Goal: Task Accomplishment & Management: Manage account settings

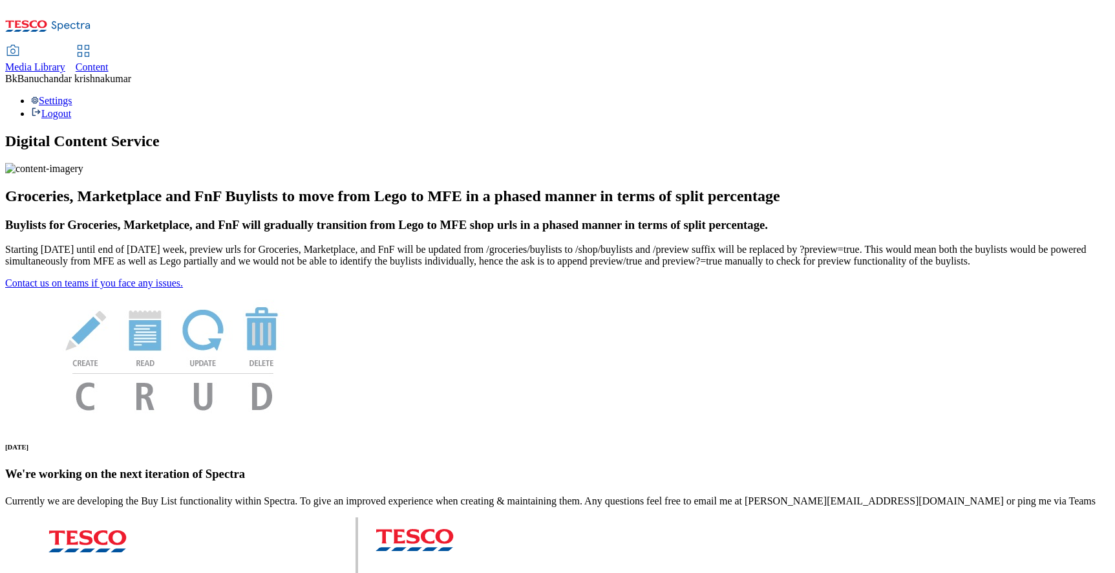
click at [109, 61] on span "Content" at bounding box center [92, 66] width 33 height 11
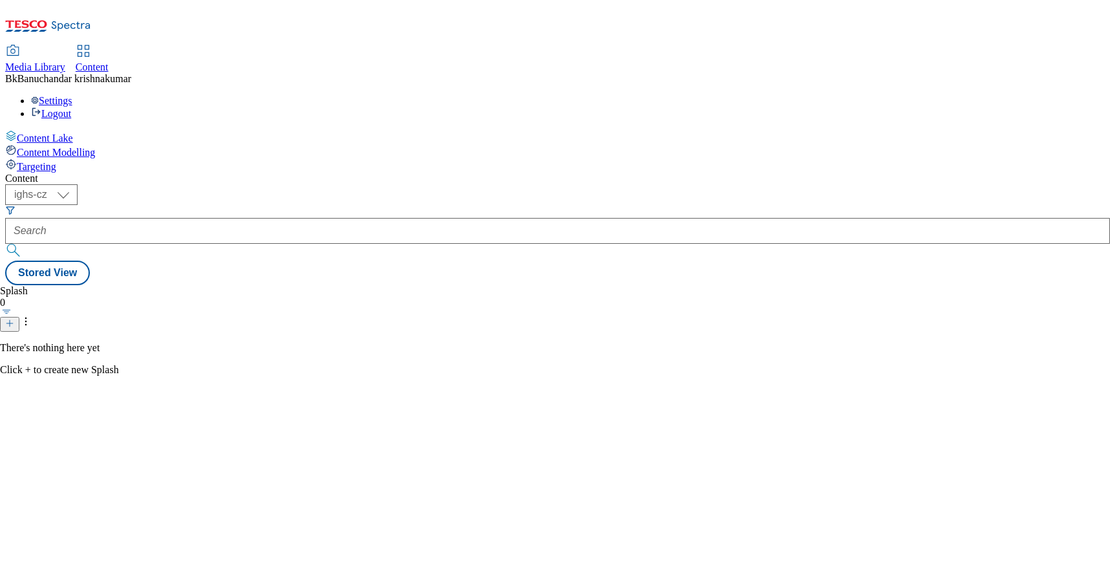
click at [56, 161] on span "Targeting" at bounding box center [36, 166] width 39 height 11
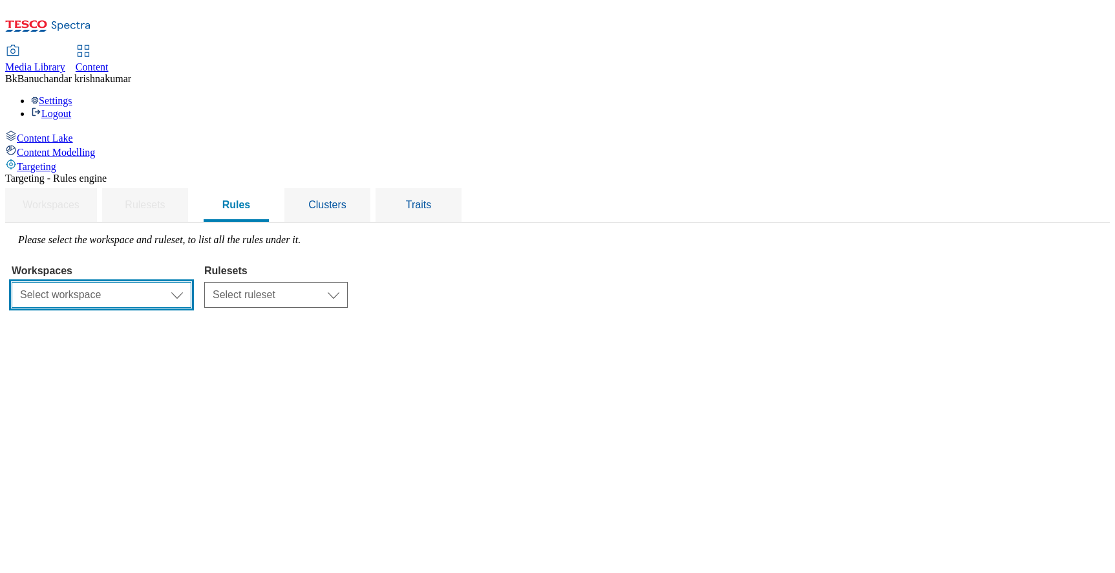
click at [191, 282] on select "Select workspace Content" at bounding box center [102, 295] width 180 height 26
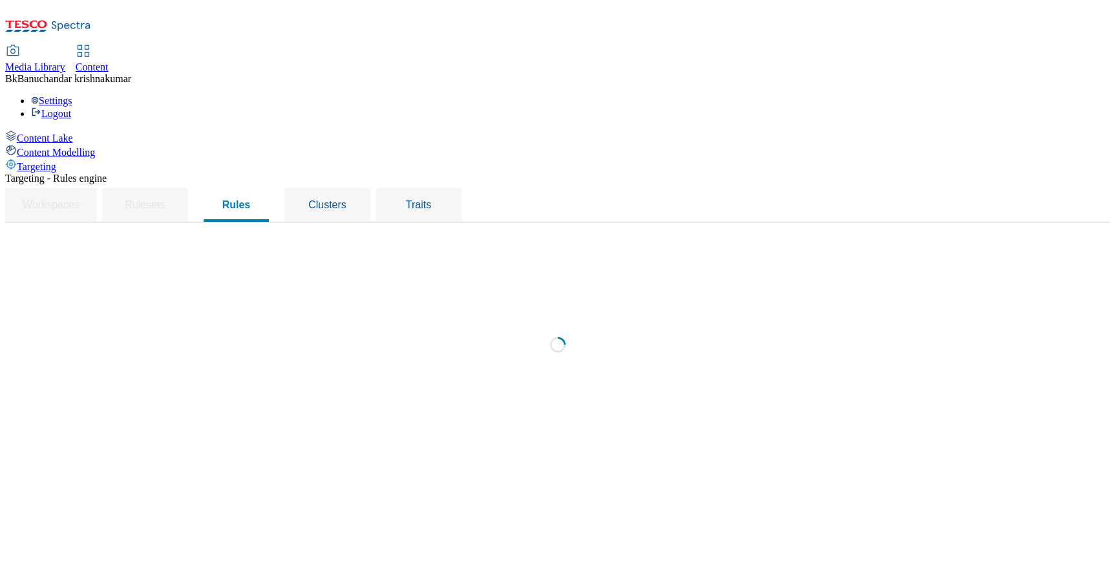
select select "f510054f-adaa-4692-b570-80fa3897127a"
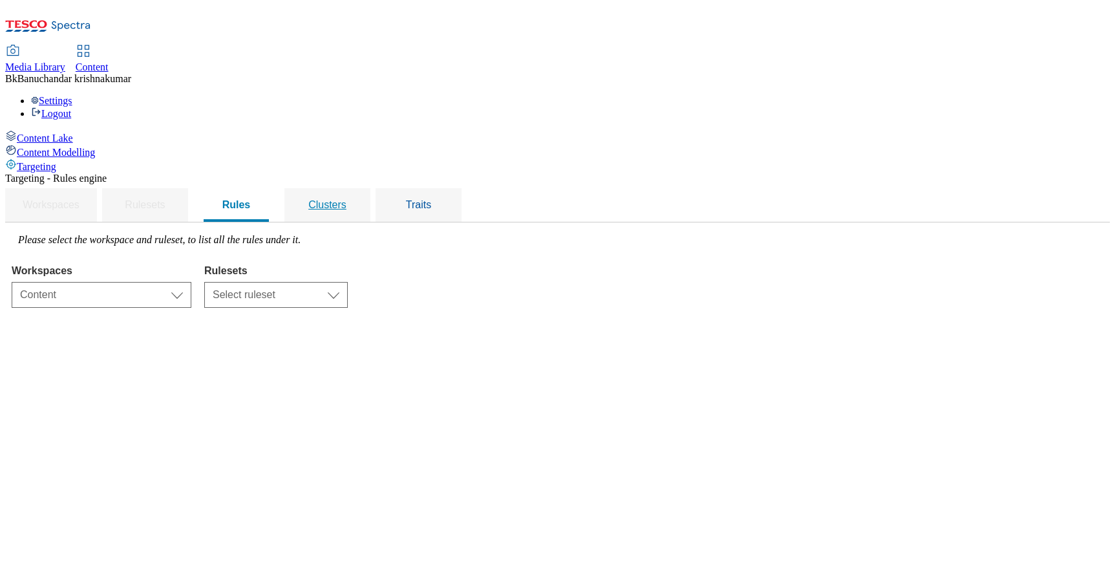
click at [355, 188] on div "Clusters" at bounding box center [327, 205] width 55 height 34
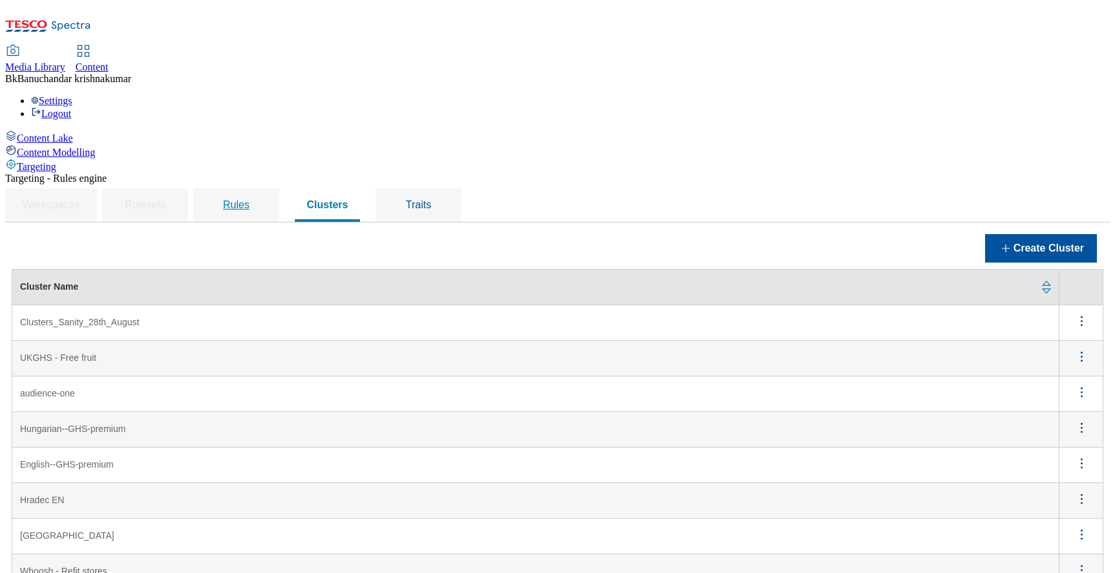
click at [264, 188] on div "Rules" at bounding box center [236, 205] width 55 height 34
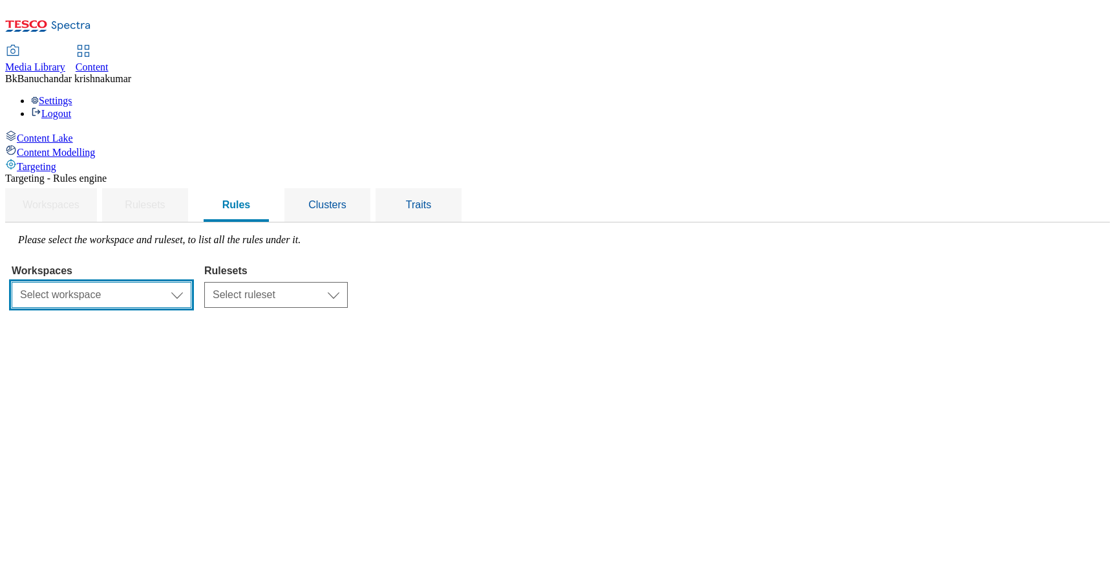
click at [191, 282] on select "Select workspace Content" at bounding box center [102, 295] width 180 height 26
select select "f510054f-adaa-4692-b570-80fa3897127a"
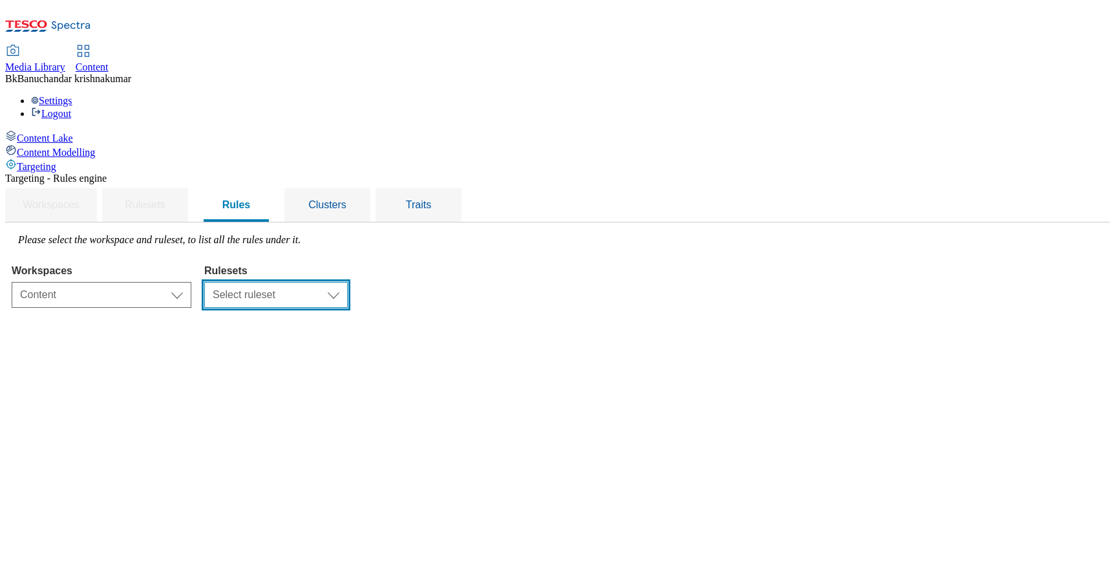
click at [348, 282] on select "Select ruleset CZ HU SK UK" at bounding box center [276, 295] width 144 height 26
select select "9517e22c-2aac-4b0f-8e90-eaa8ecd1b41e"
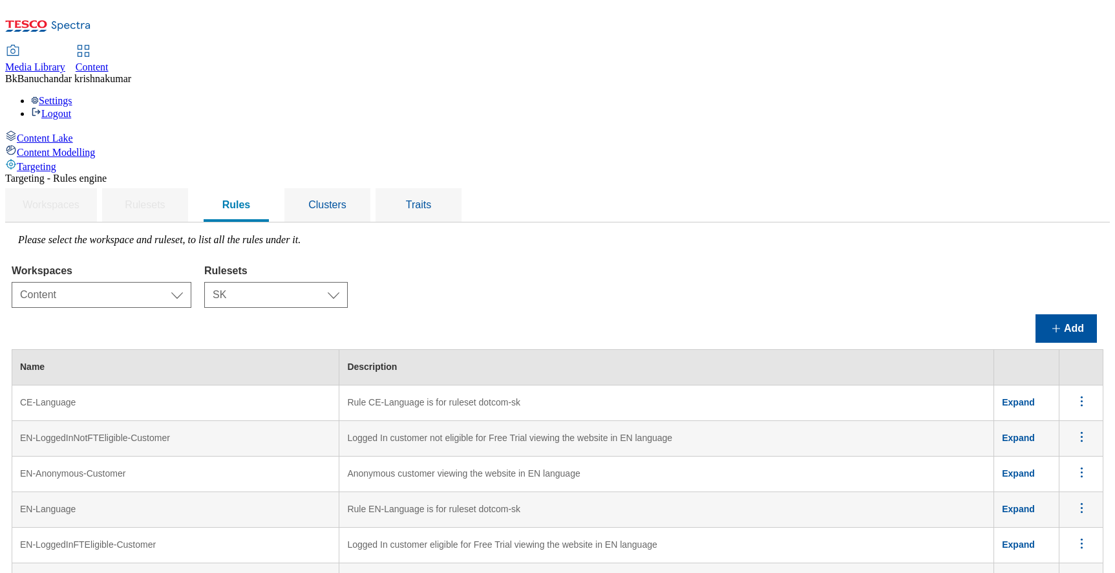
scroll to position [246, 0]
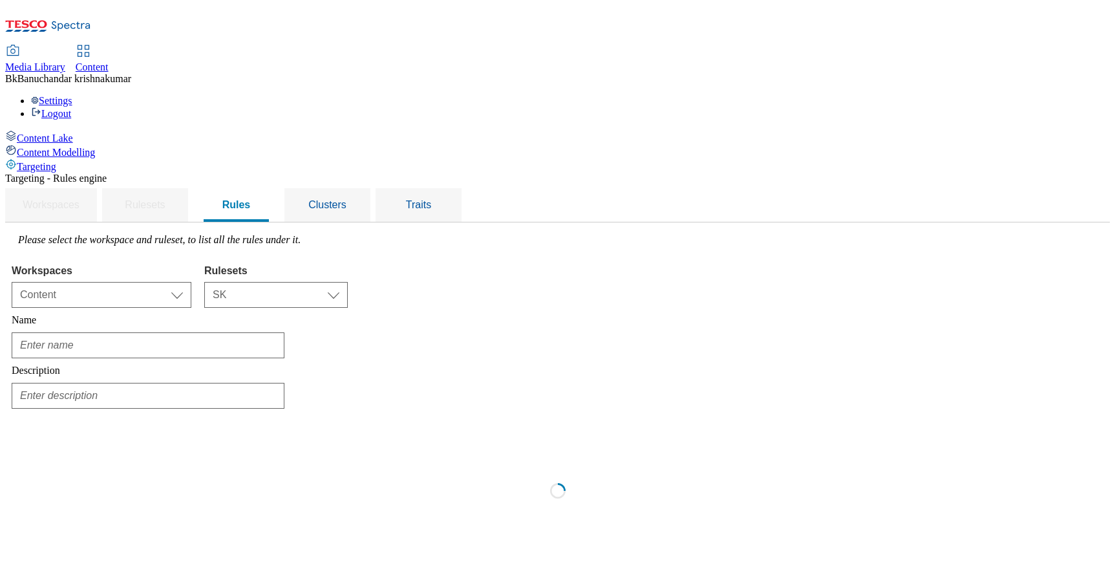
scroll to position [0, 0]
type input "eng-loggedon"
type input "Rule eng-loggedon is for ruleset ighs-sk"
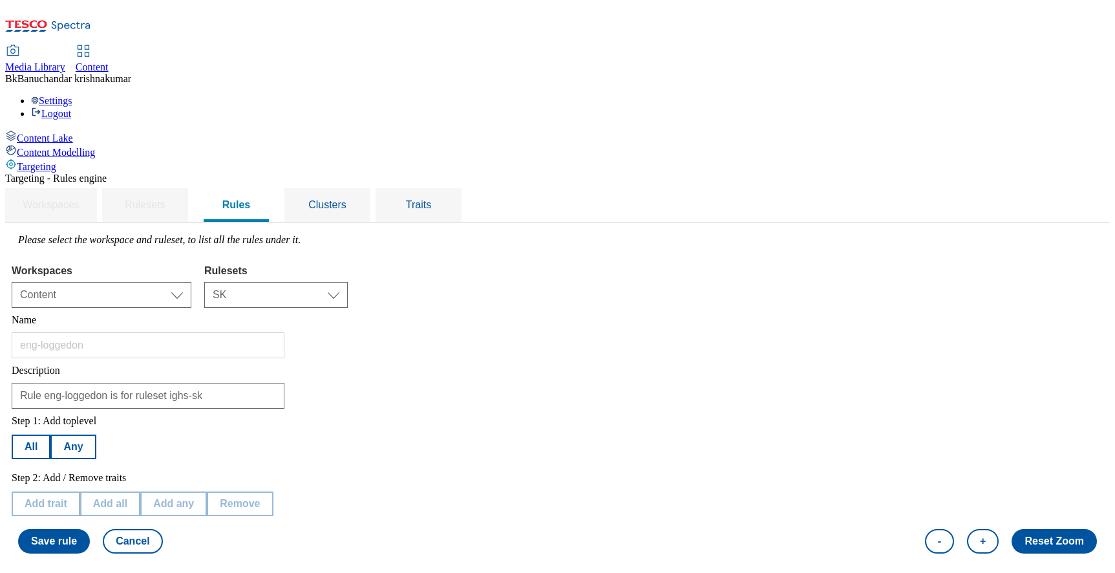
scroll to position [145, 0]
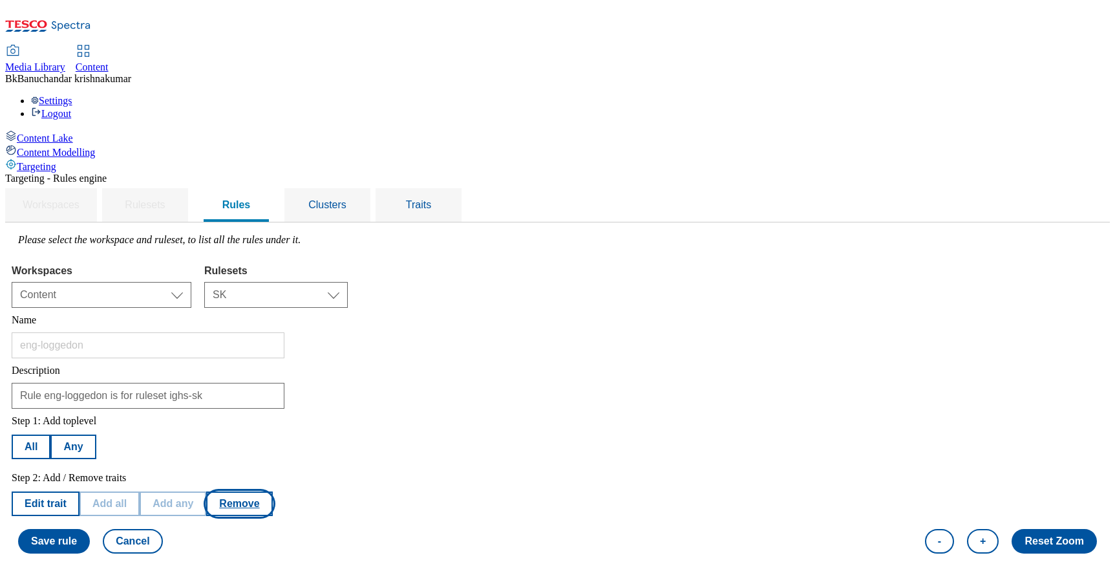
click at [272, 491] on button "Remove" at bounding box center [239, 503] width 66 height 25
click at [90, 529] on button "Save rule" at bounding box center [54, 541] width 72 height 25
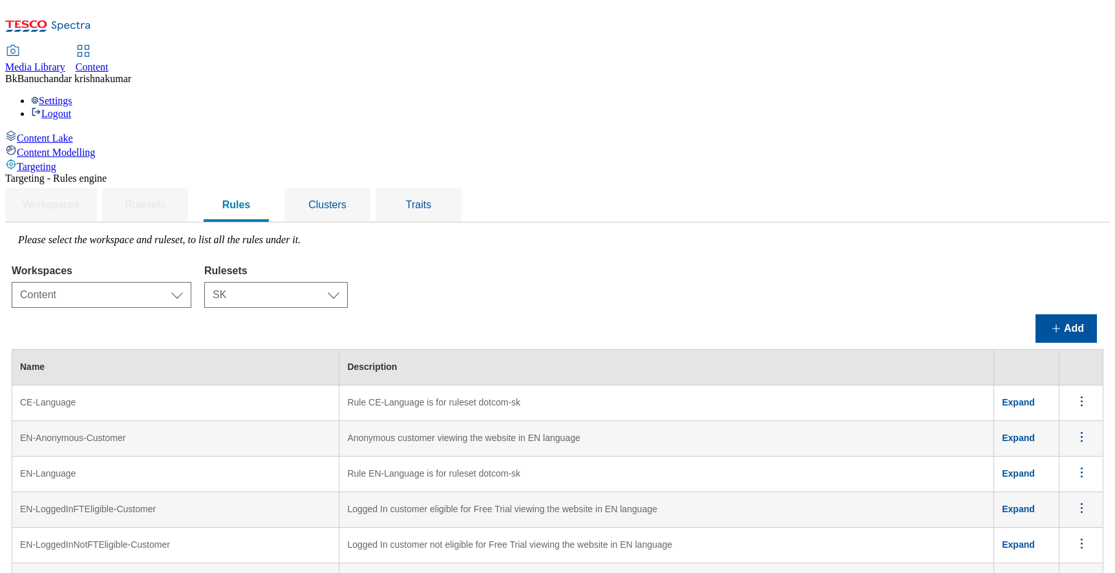
scroll to position [1065, 0]
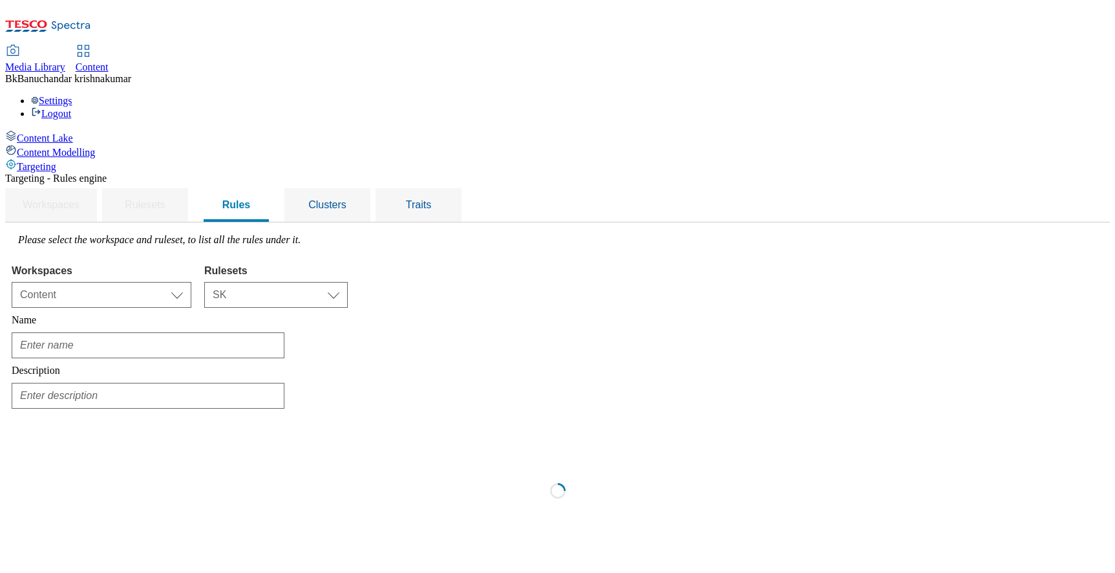
scroll to position [0, 0]
type input "eng-anonymous"
type input "Rule eng-anonymous is for ruleset ighs-sk"
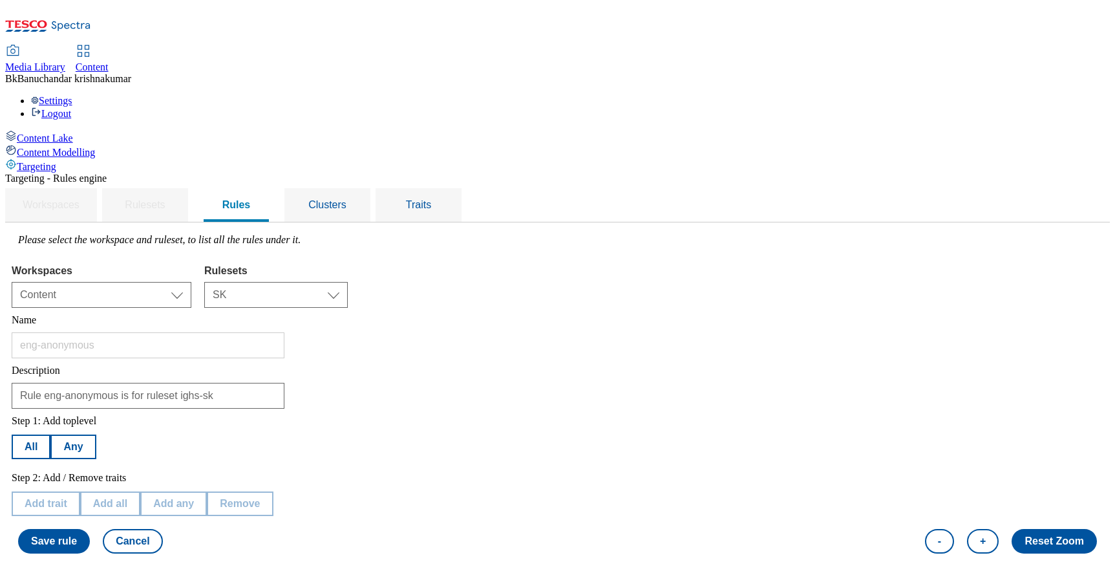
scroll to position [135, 0]
click at [272, 491] on button "Remove" at bounding box center [239, 503] width 66 height 25
click at [90, 529] on button "Save rule" at bounding box center [54, 541] width 72 height 25
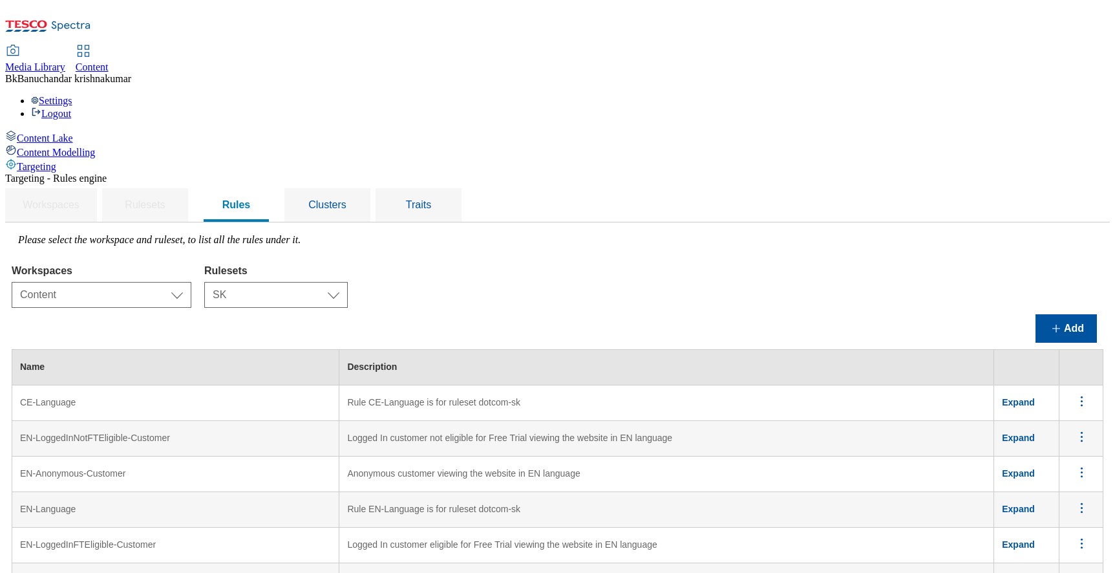
scroll to position [709, 0]
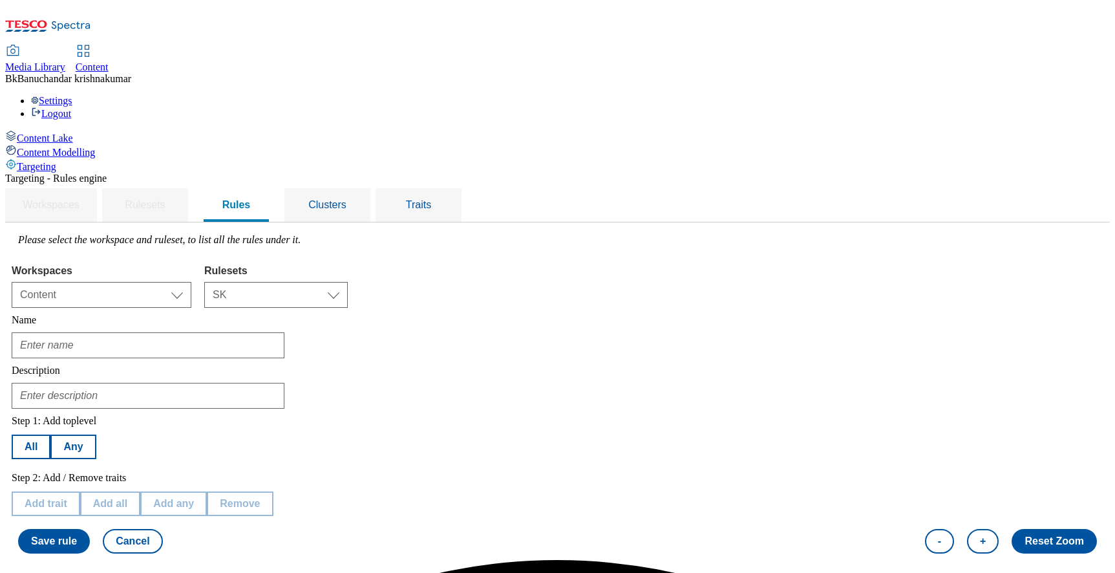
type input "Slovak-Anonymous"
type input "Rule Slovak-Anonymous is for ruleset ighs-sk"
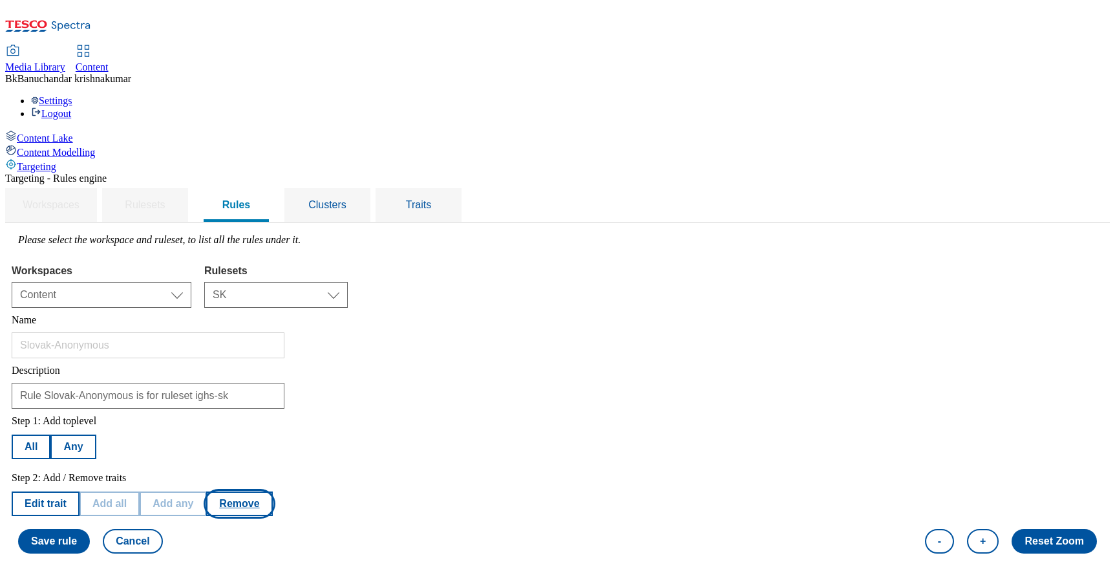
click at [272, 491] on button "Remove" at bounding box center [239, 503] width 66 height 25
click at [90, 529] on button "Save rule" at bounding box center [54, 541] width 72 height 25
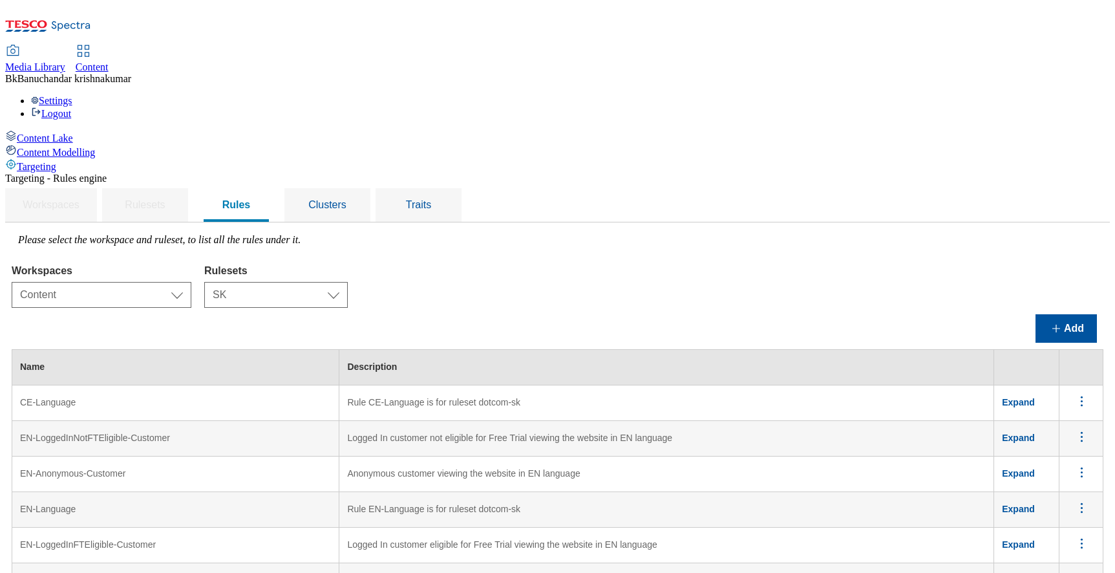
scroll to position [780, 0]
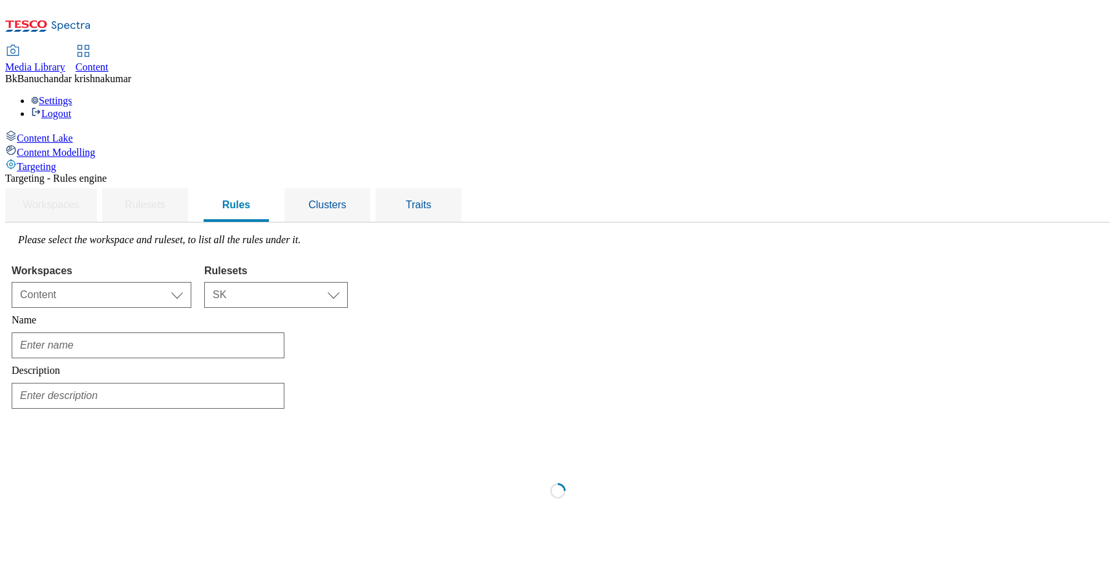
type input "Slovak-LoggedOn"
type input "Rule Slovak-LoggedOn is for ruleset ighs-sk"
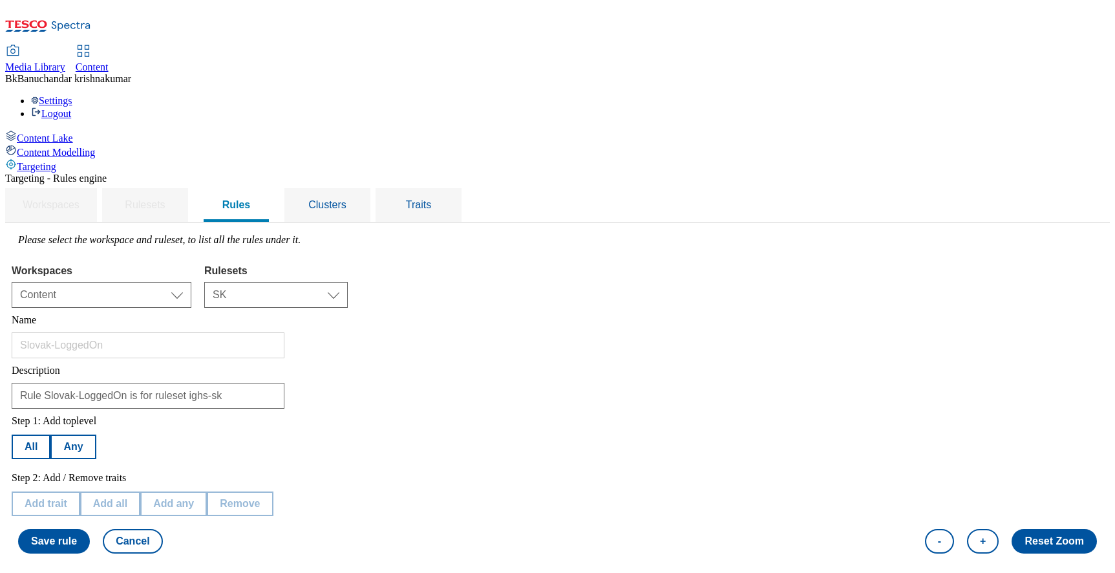
scroll to position [180, 0]
click at [272, 491] on button "Remove" at bounding box center [239, 503] width 66 height 25
click at [90, 529] on button "Save rule" at bounding box center [54, 541] width 72 height 25
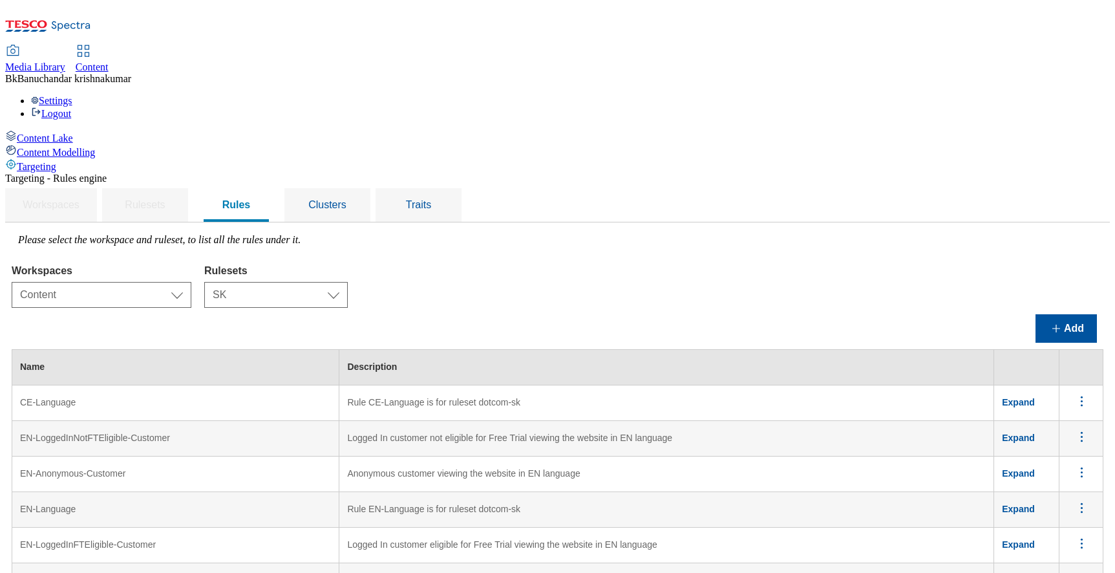
scroll to position [0, 0]
click at [348, 282] on select "Select ruleset CZ HU SK UK" at bounding box center [276, 295] width 144 height 26
select select "5113db17-1b35-4e50-beac-5f3c7afeb8da"
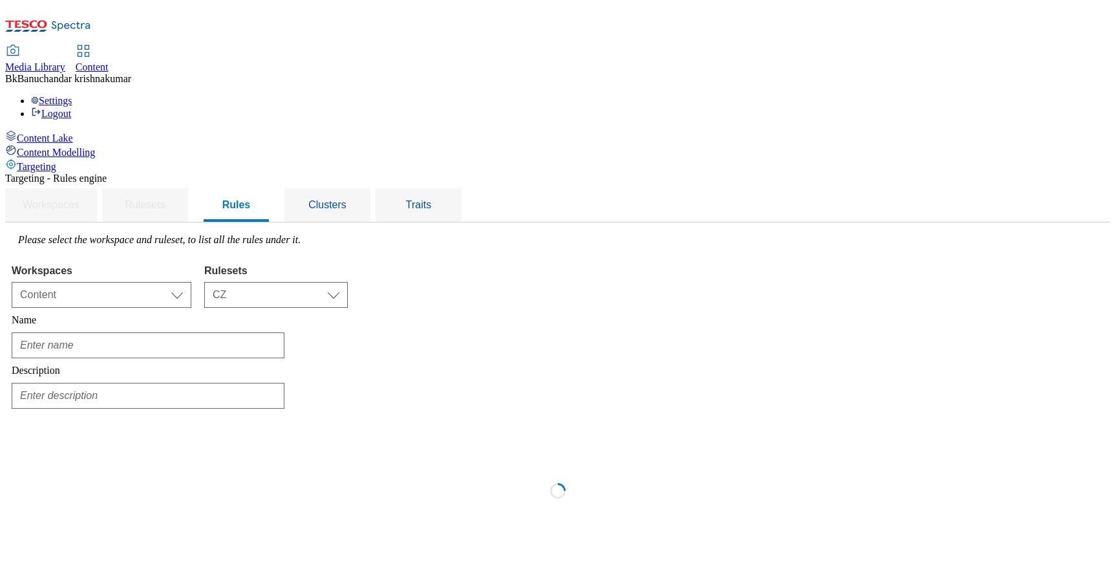
type input "English-Anonymous"
type input "Rule English-Anonymous is for ruleset ighs-cz"
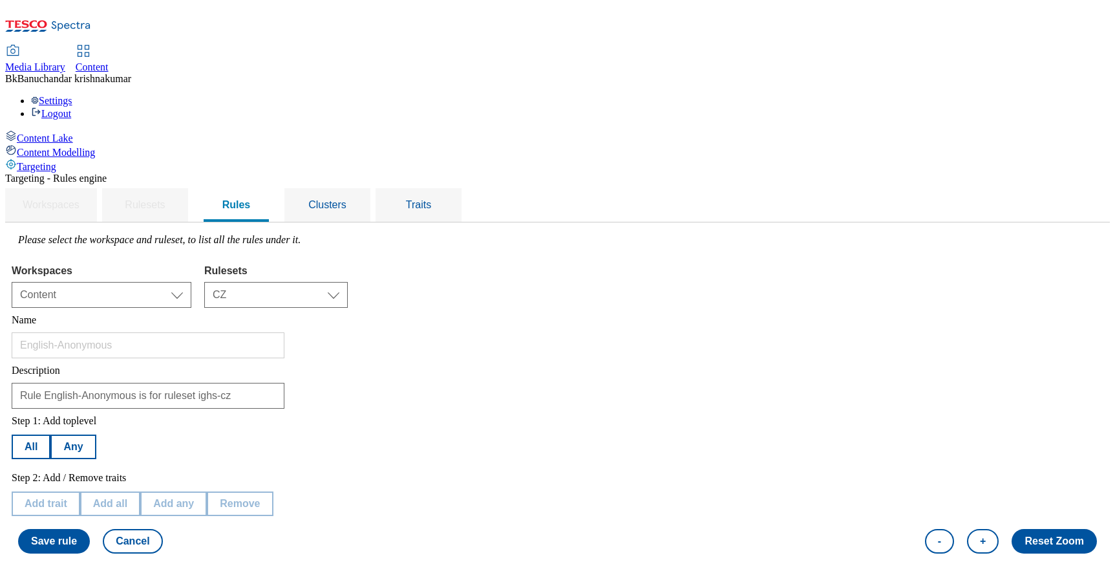
scroll to position [111, 0]
click at [272, 491] on button "Remove" at bounding box center [239, 503] width 66 height 25
click at [90, 529] on button "Save rule" at bounding box center [54, 541] width 72 height 25
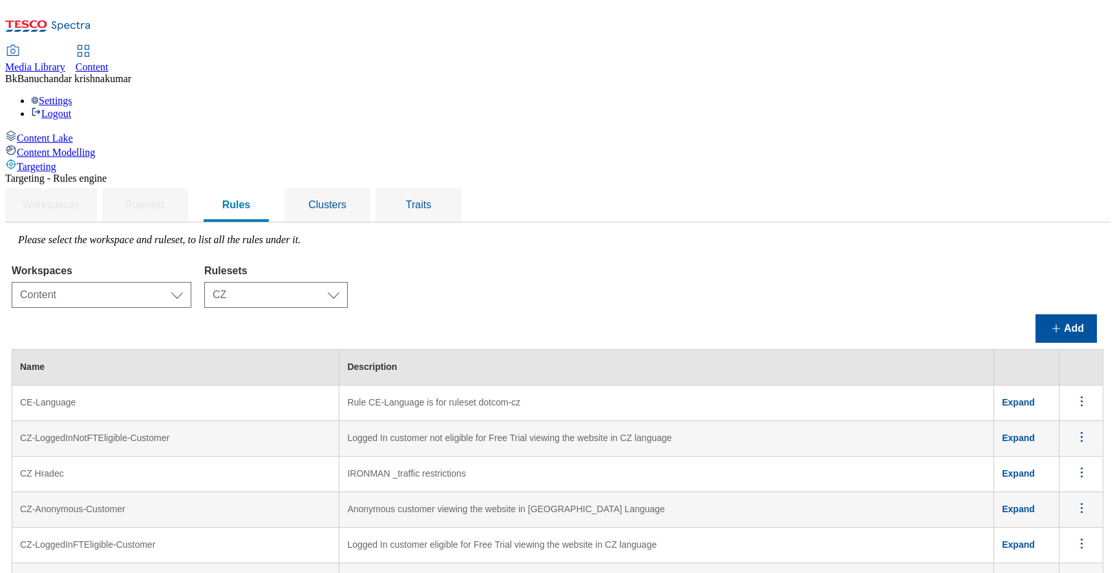
scroll to position [1144, 0]
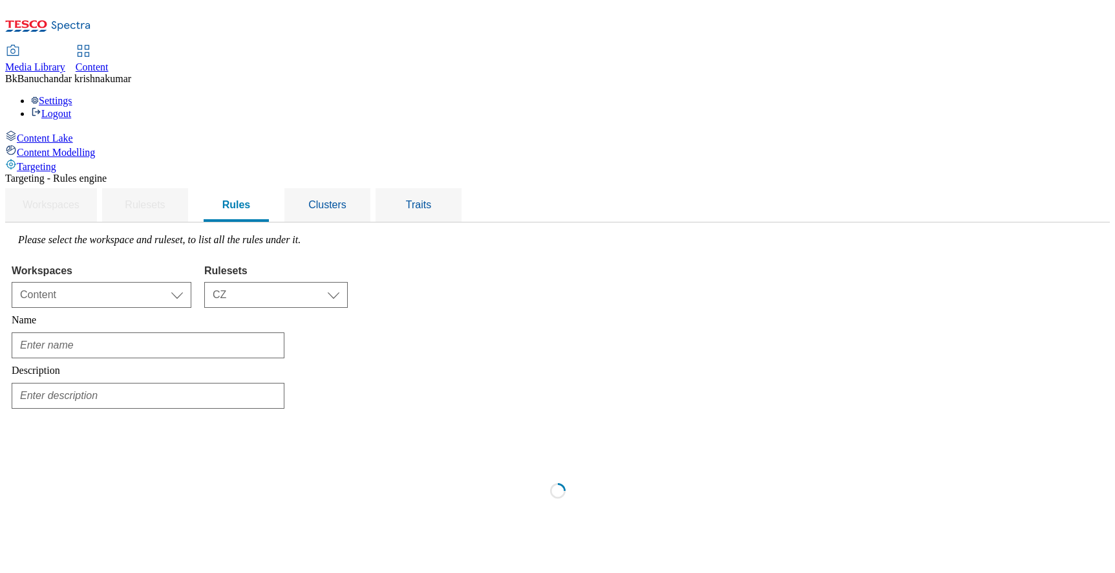
scroll to position [0, 0]
type input "English-LoggedOn"
type input "Rule English-LoggedOn is for ruleset ighs-cz"
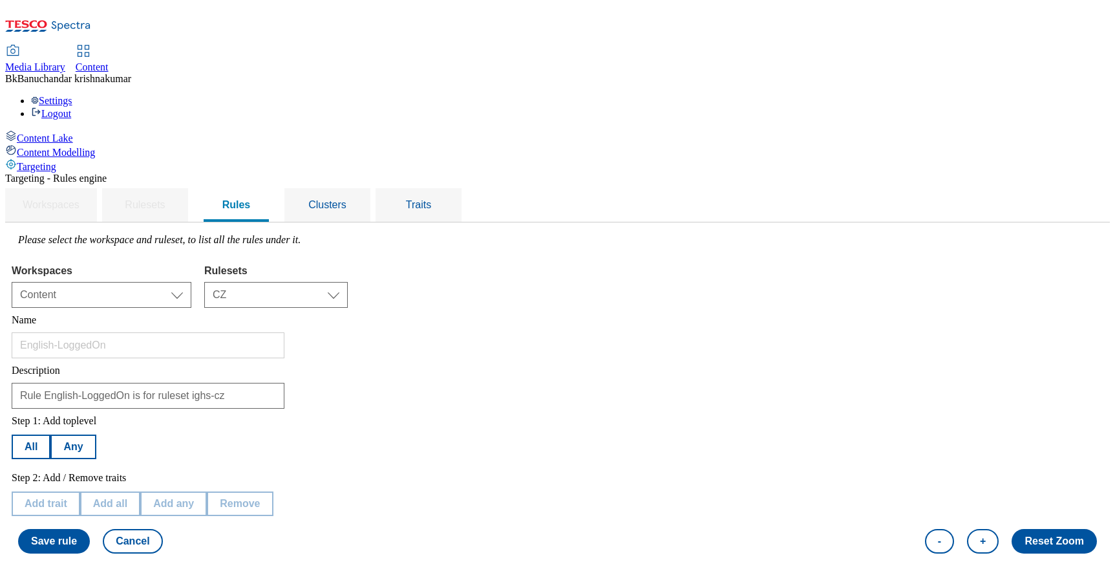
scroll to position [91, 0]
click at [272, 491] on button "Remove" at bounding box center [239, 503] width 66 height 25
click at [90, 529] on button "Save rule" at bounding box center [54, 541] width 72 height 25
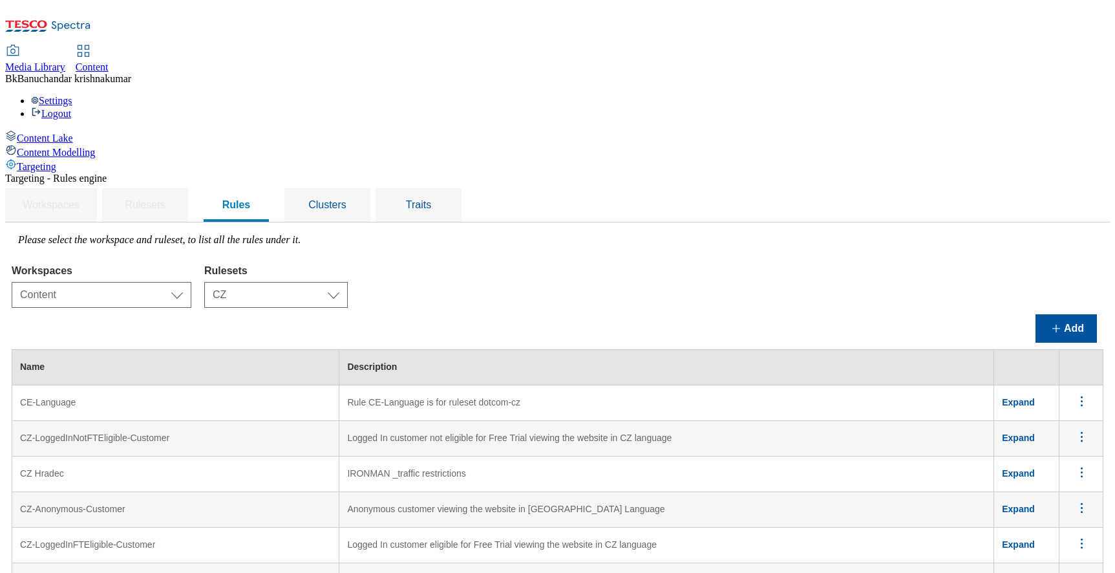
scroll to position [496, 0]
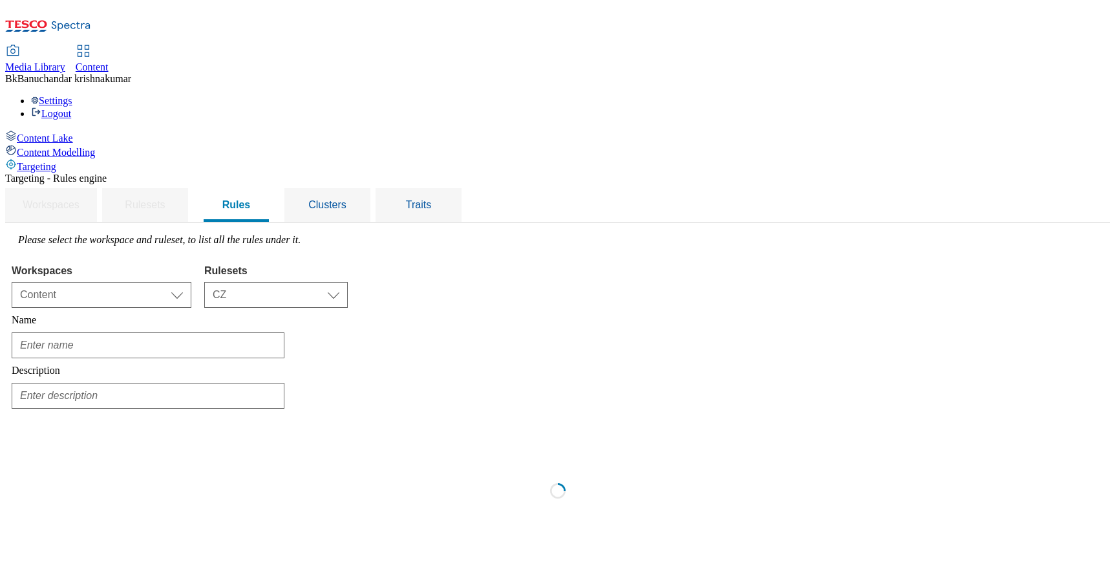
scroll to position [0, 0]
type input "Czech-Anonymous"
type input "Rule Czech-Anonymous is for ruleset ighs-cz"
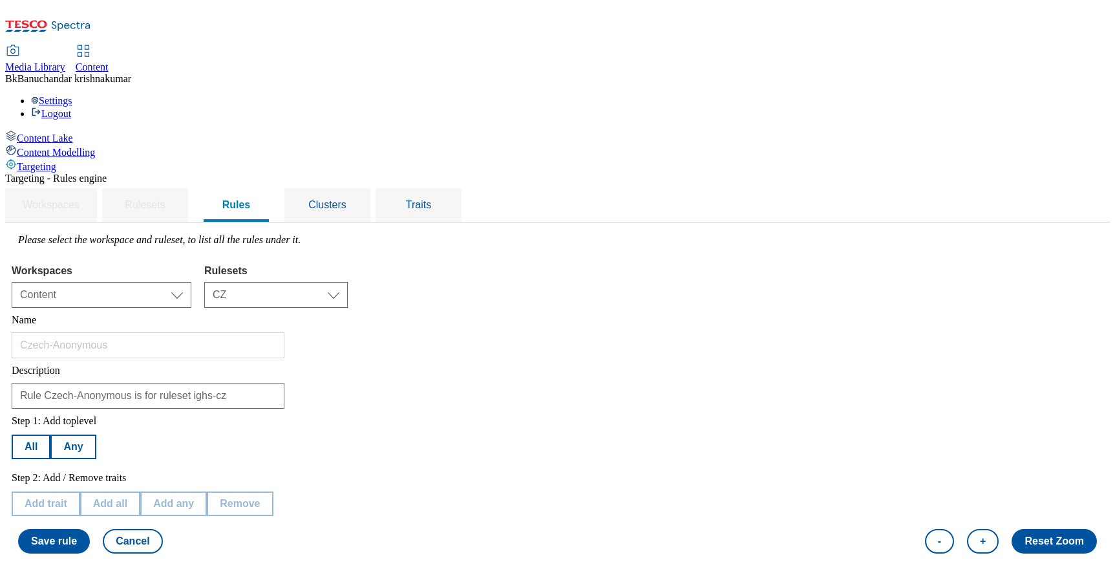
scroll to position [127, 0]
click at [272, 491] on button "Remove" at bounding box center [239, 503] width 66 height 25
click at [90, 529] on button "Save rule" at bounding box center [54, 541] width 72 height 25
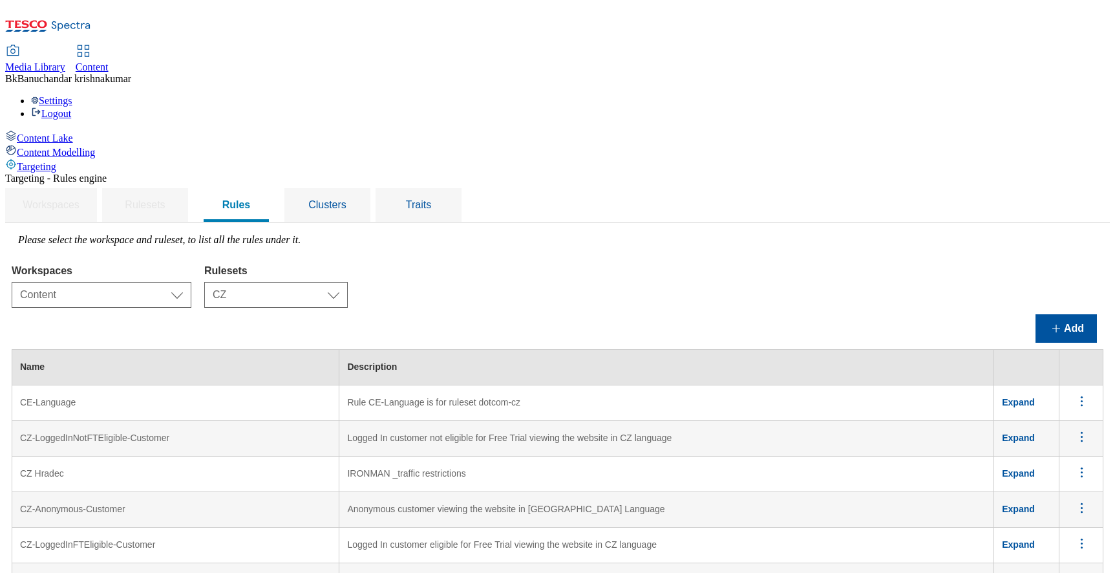
scroll to position [460, 0]
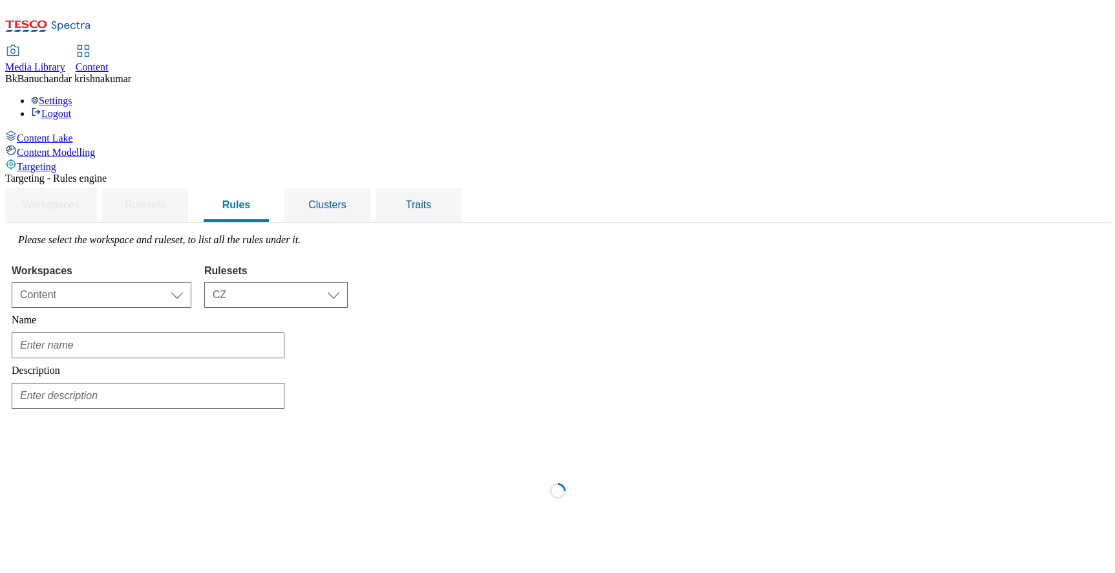
type input "Czech-LoggedOn"
type input "Rule Czech-LoggedOn is for ruleset ighs-cz"
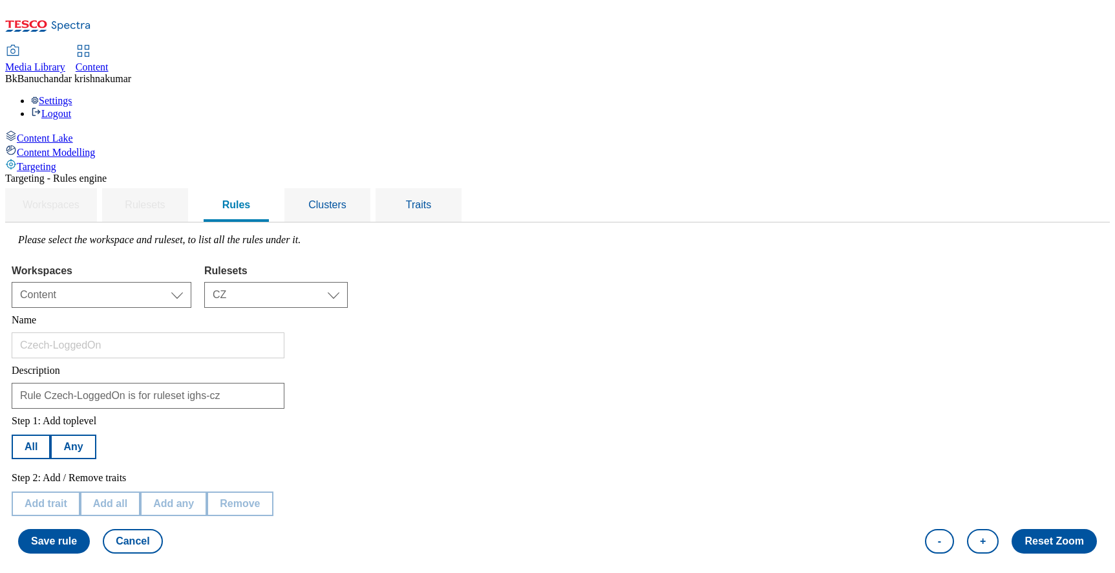
scroll to position [190, 0]
click at [272, 491] on button "Remove" at bounding box center [239, 503] width 66 height 25
click at [90, 529] on button "Save rule" at bounding box center [54, 541] width 72 height 25
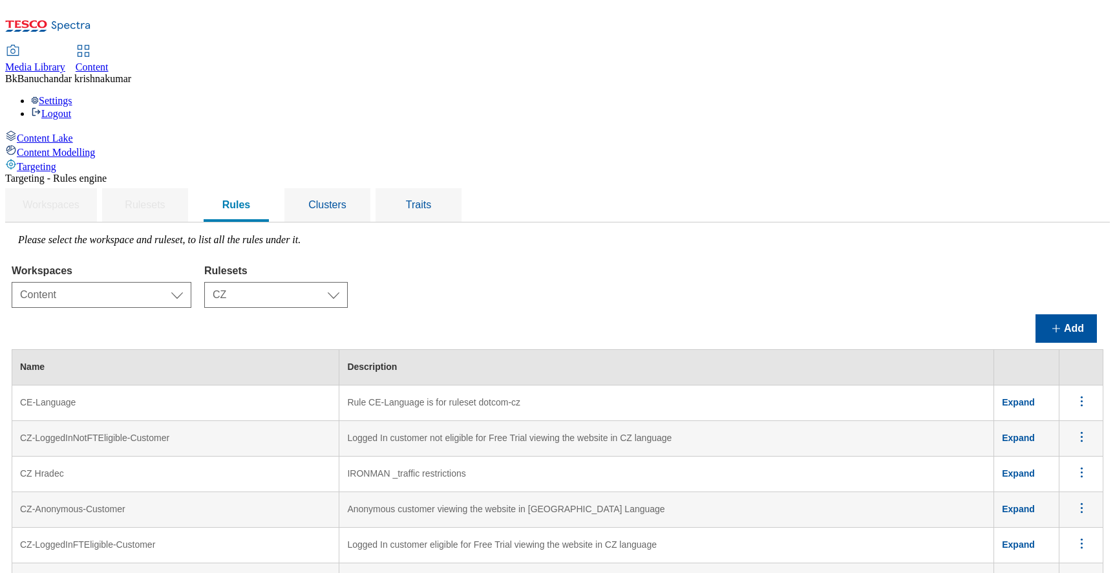
scroll to position [0, 0]
click at [348, 282] on select "Select ruleset CZ HU SK UK" at bounding box center [276, 295] width 144 height 26
select select "e8c01317-fe0b-4275-b81d-948e095f9970"
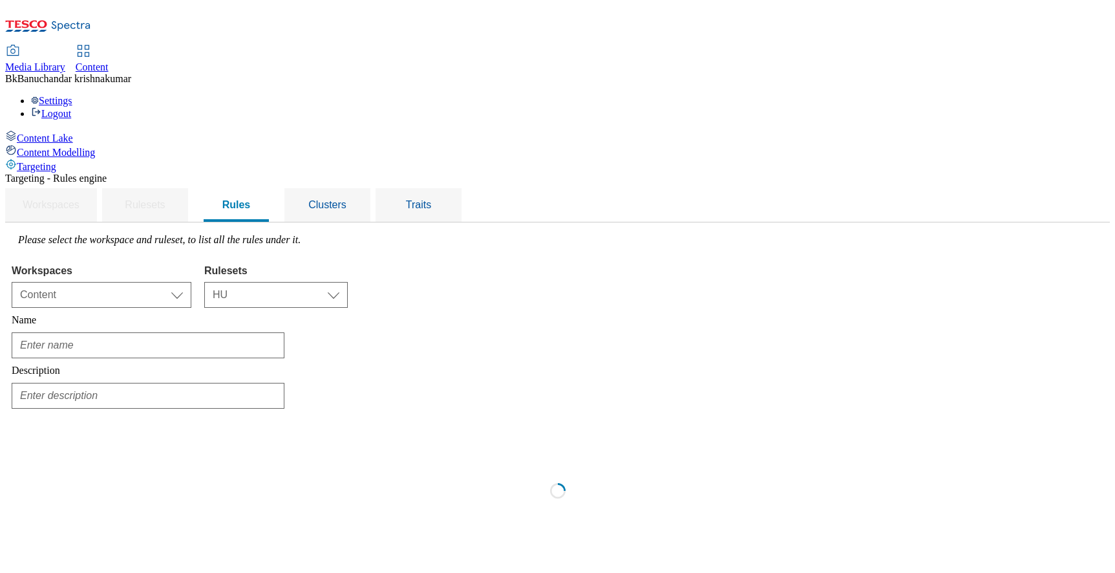
scroll to position [0, 0]
type input "Hungarian-Anonymous"
type input "Rule Hungarian-Anonymous is for ruleset ighs-hu"
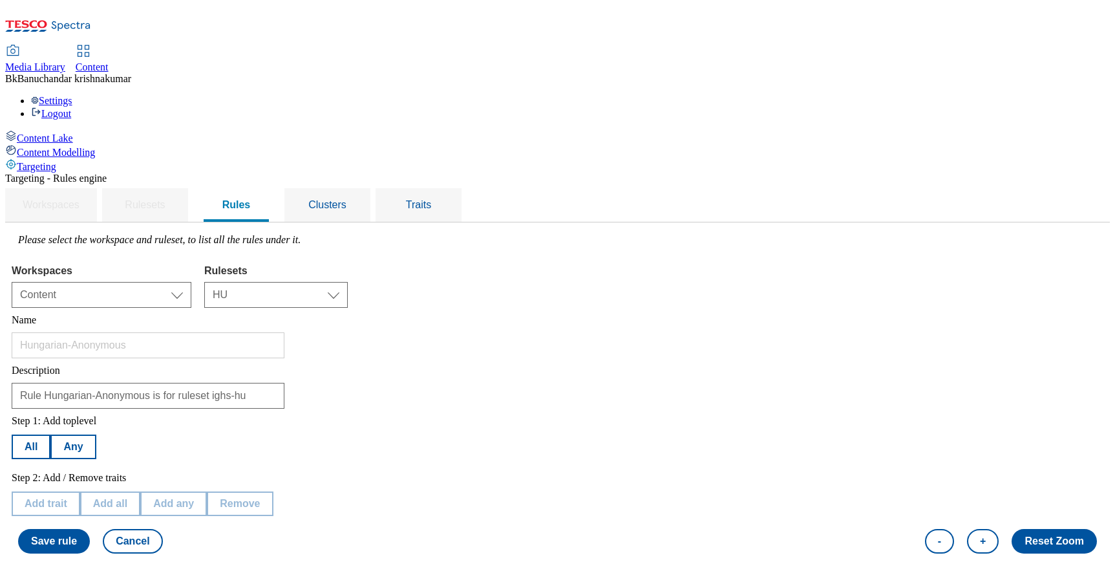
scroll to position [155, 0]
click at [272, 491] on button "Remove" at bounding box center [239, 503] width 66 height 25
click at [90, 529] on button "Save rule" at bounding box center [54, 541] width 72 height 25
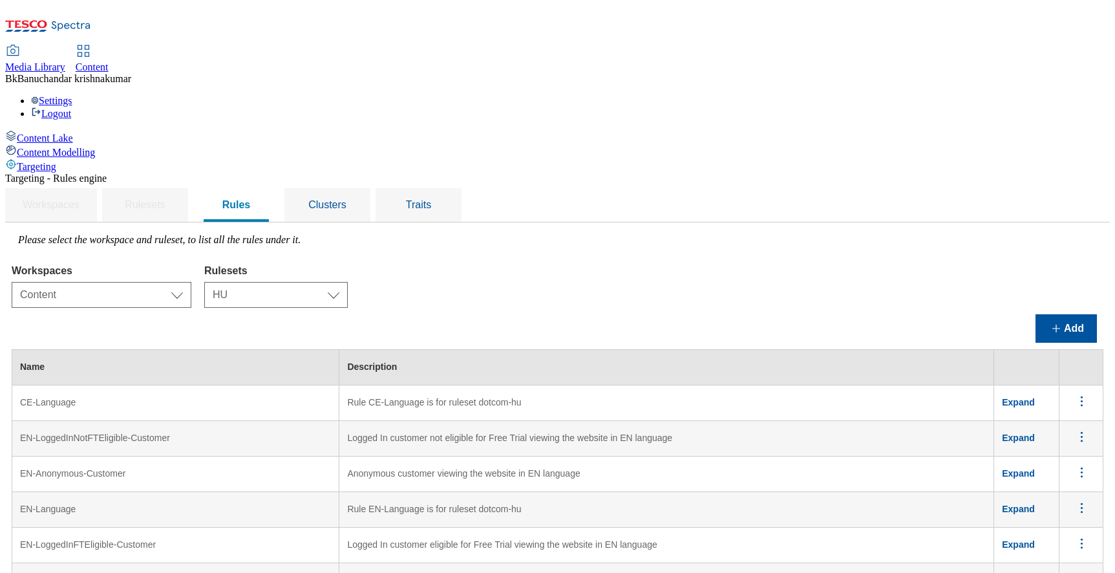
scroll to position [1037, 0]
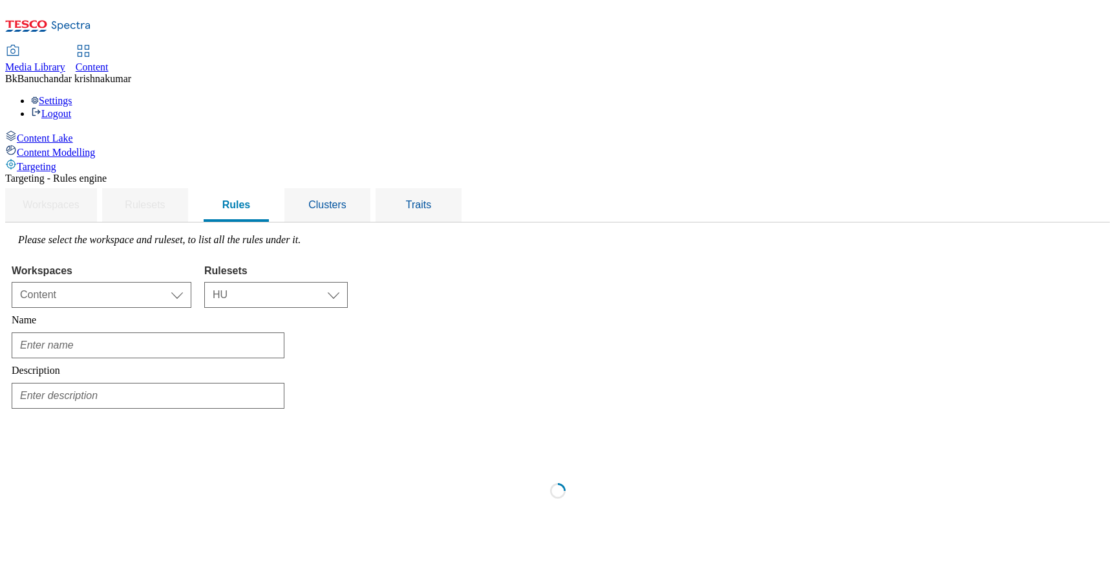
type input "Hungarian-LoggedOn"
type input "Rule Hungarian-LoggedOn is for ruleset ighs-hu"
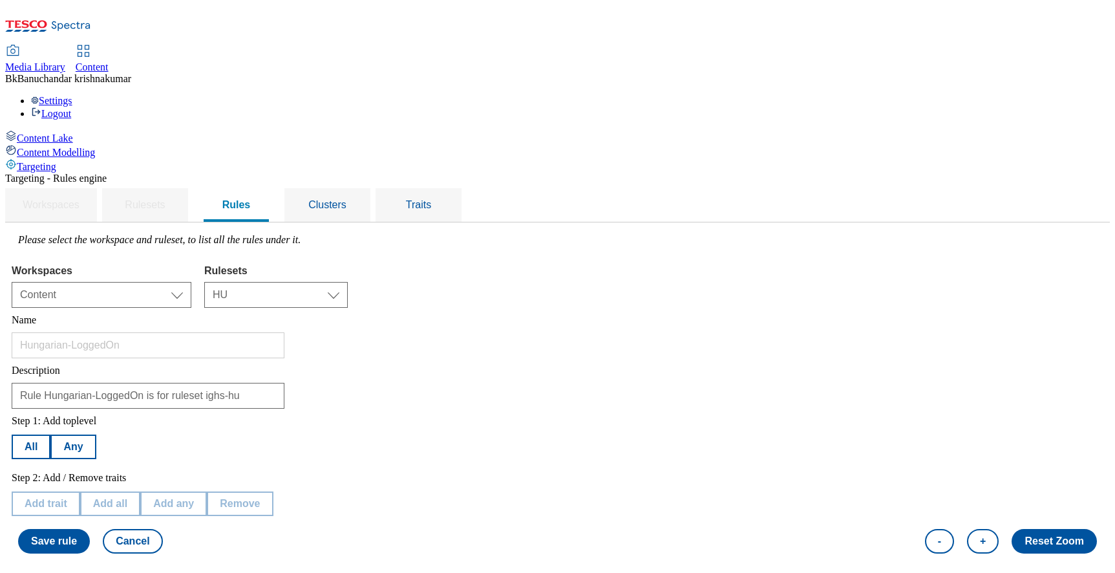
scroll to position [138, 0]
click at [272, 491] on button "Remove" at bounding box center [239, 503] width 66 height 25
click at [90, 529] on button "Save rule" at bounding box center [54, 541] width 72 height 25
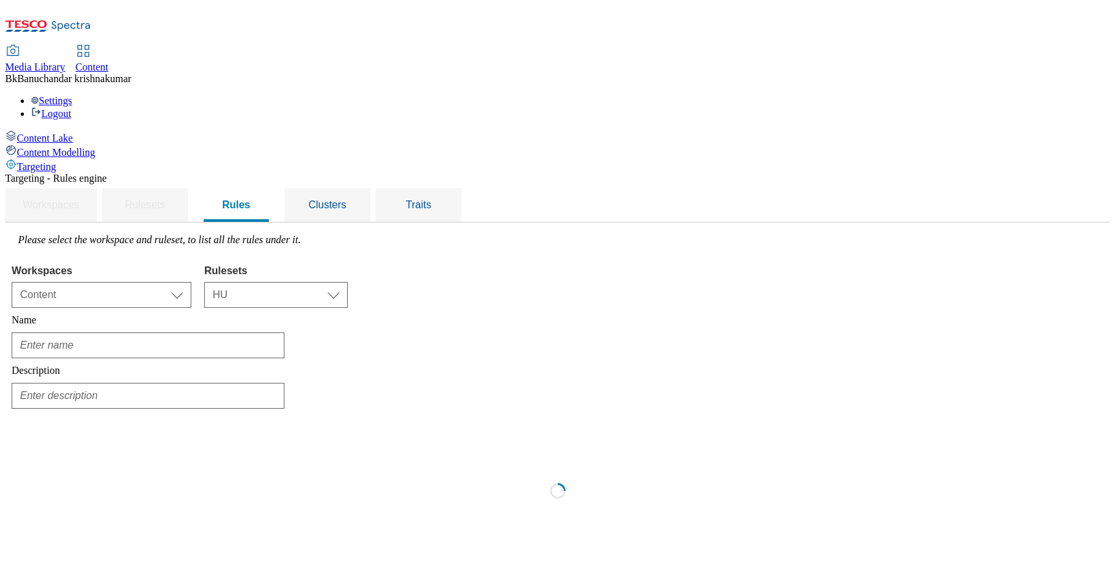
type input "English---Anonymous"
type input "Rule English---Anonymous is for ruleset ighs-hu"
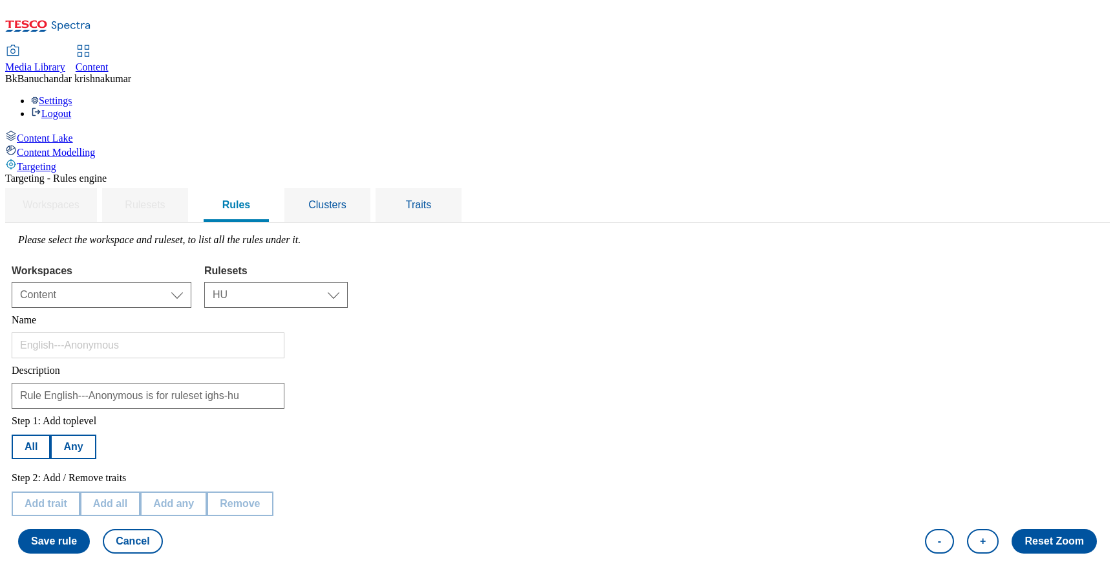
scroll to position [87, 0]
click at [272, 491] on button "Remove" at bounding box center [239, 503] width 66 height 25
click at [90, 529] on button "Save rule" at bounding box center [54, 541] width 72 height 25
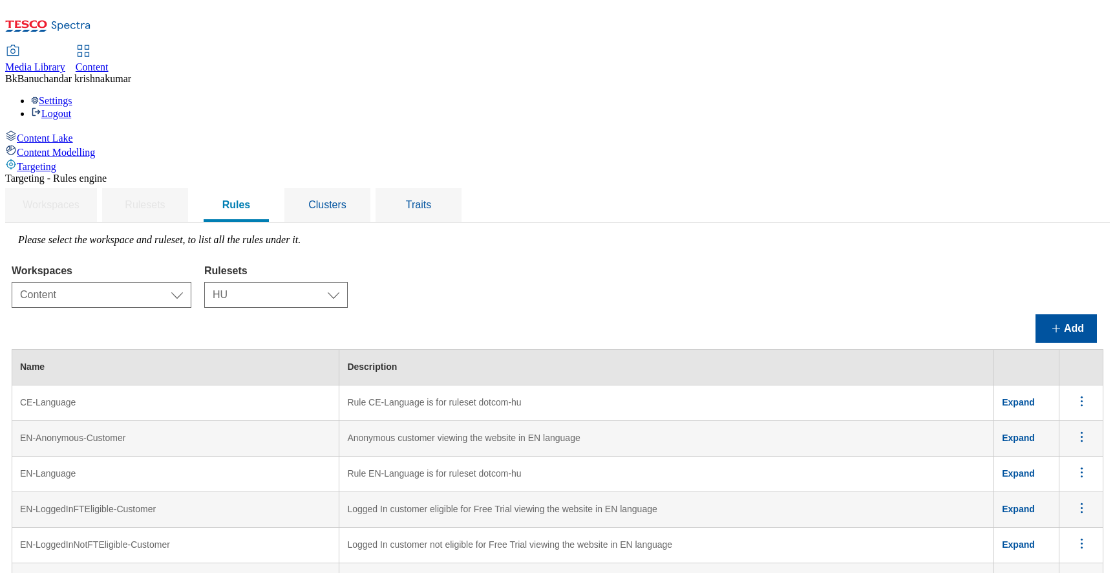
scroll to position [496, 0]
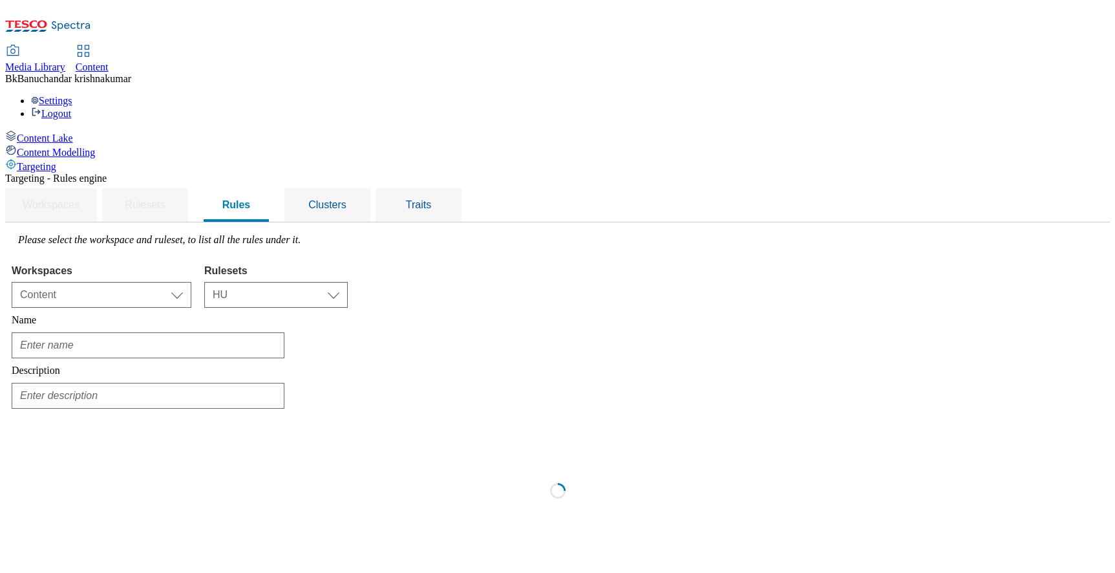
type input "English---LoggedOn"
type input "Rule English---LoggedOn is for ruleset ighs-hu"
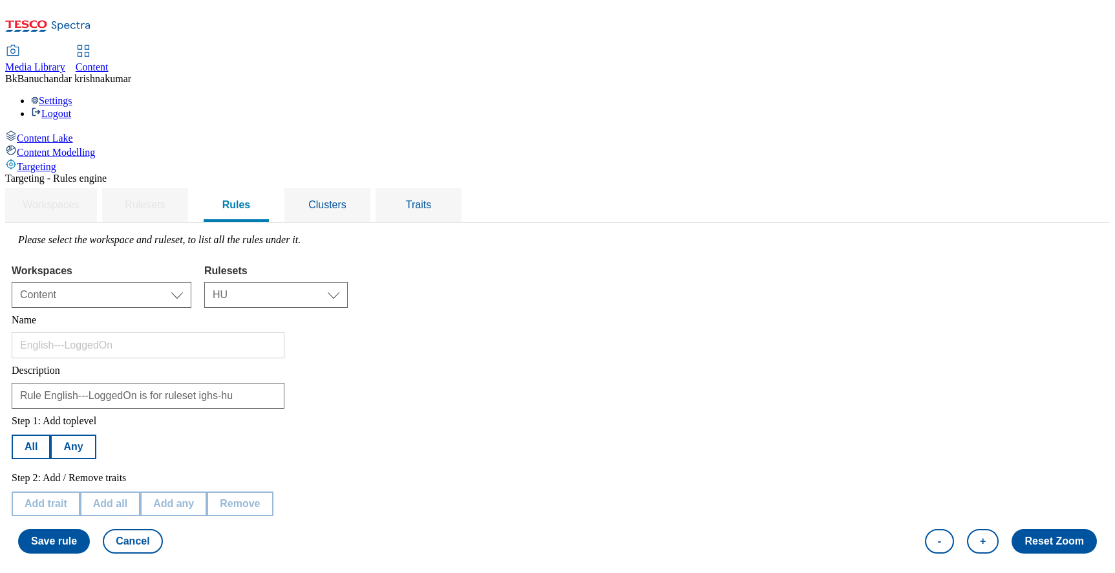
scroll to position [127, 0]
click at [272, 491] on button "Remove" at bounding box center [239, 503] width 66 height 25
click at [90, 529] on button "Save rule" at bounding box center [54, 541] width 72 height 25
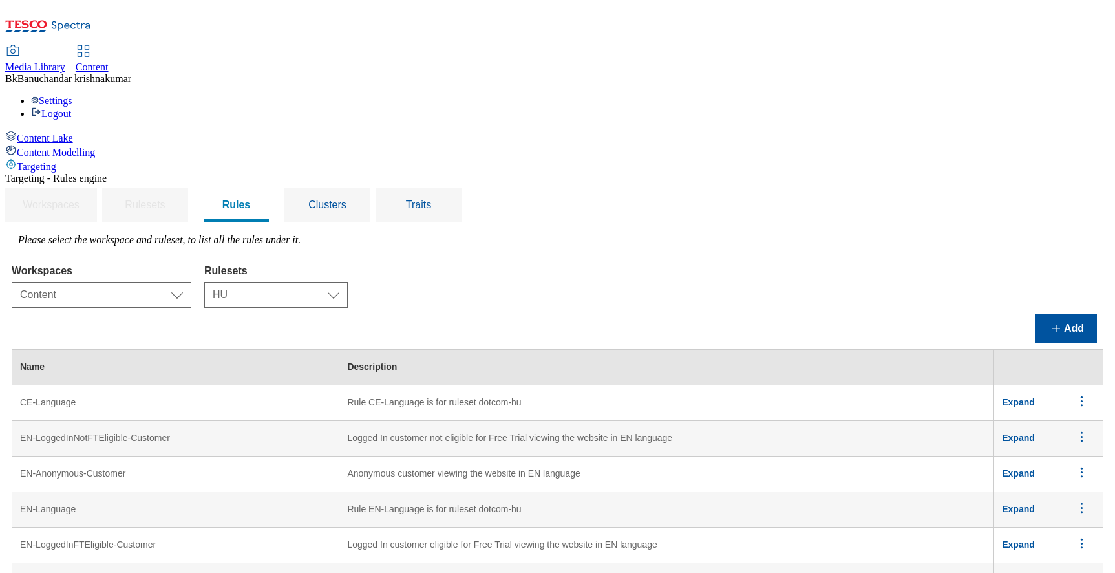
scroll to position [0, 0]
click at [347, 199] on span "Clusters" at bounding box center [327, 204] width 38 height 11
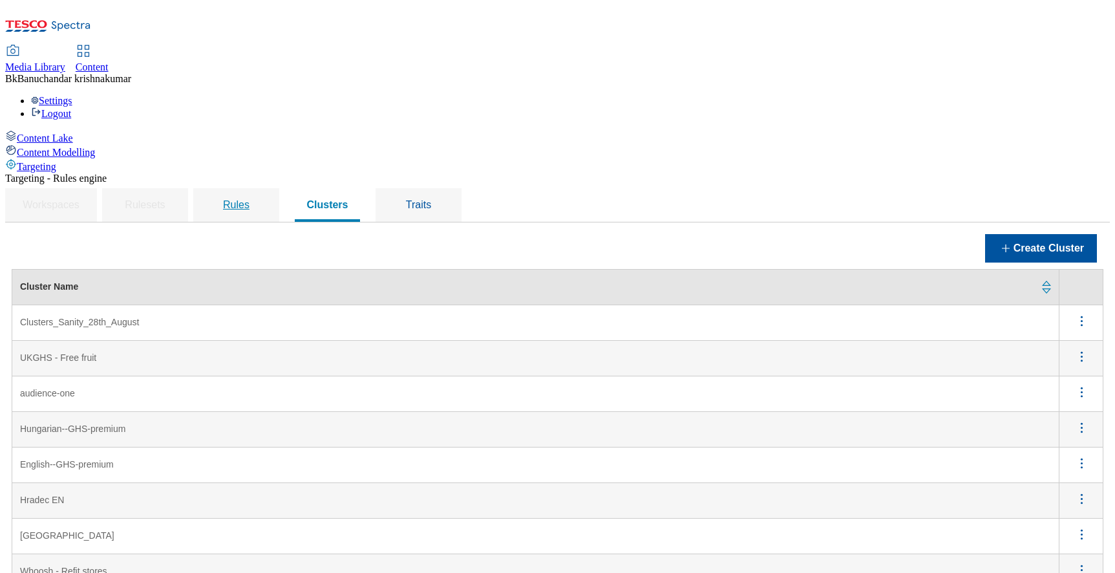
click at [250, 199] on span "Rules" at bounding box center [236, 204] width 27 height 11
